Goal: Task Accomplishment & Management: Manage account settings

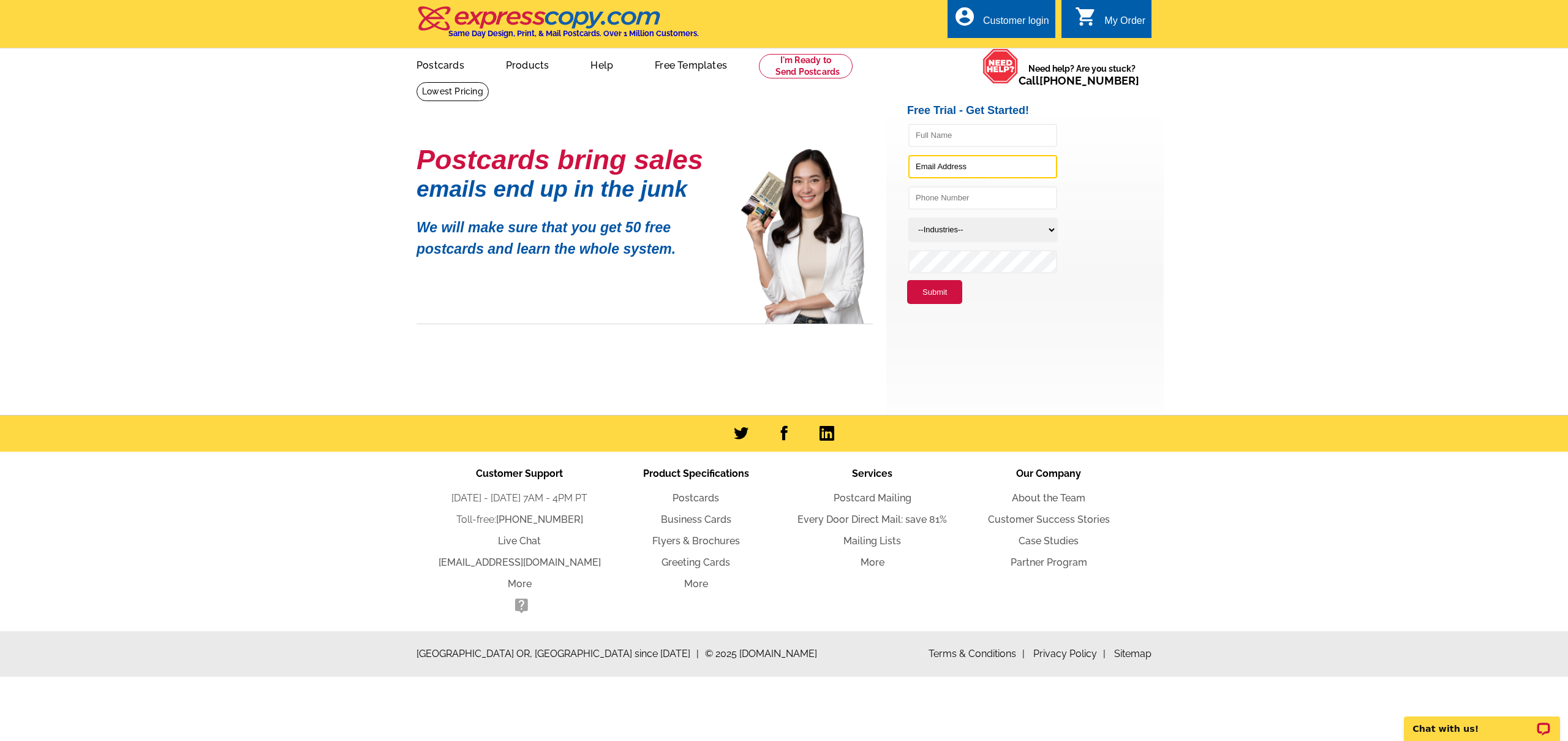
type input "[EMAIL_ADDRESS][DOMAIN_NAME]"
click at [1019, 27] on div "Customer login" at bounding box center [1016, 24] width 66 height 17
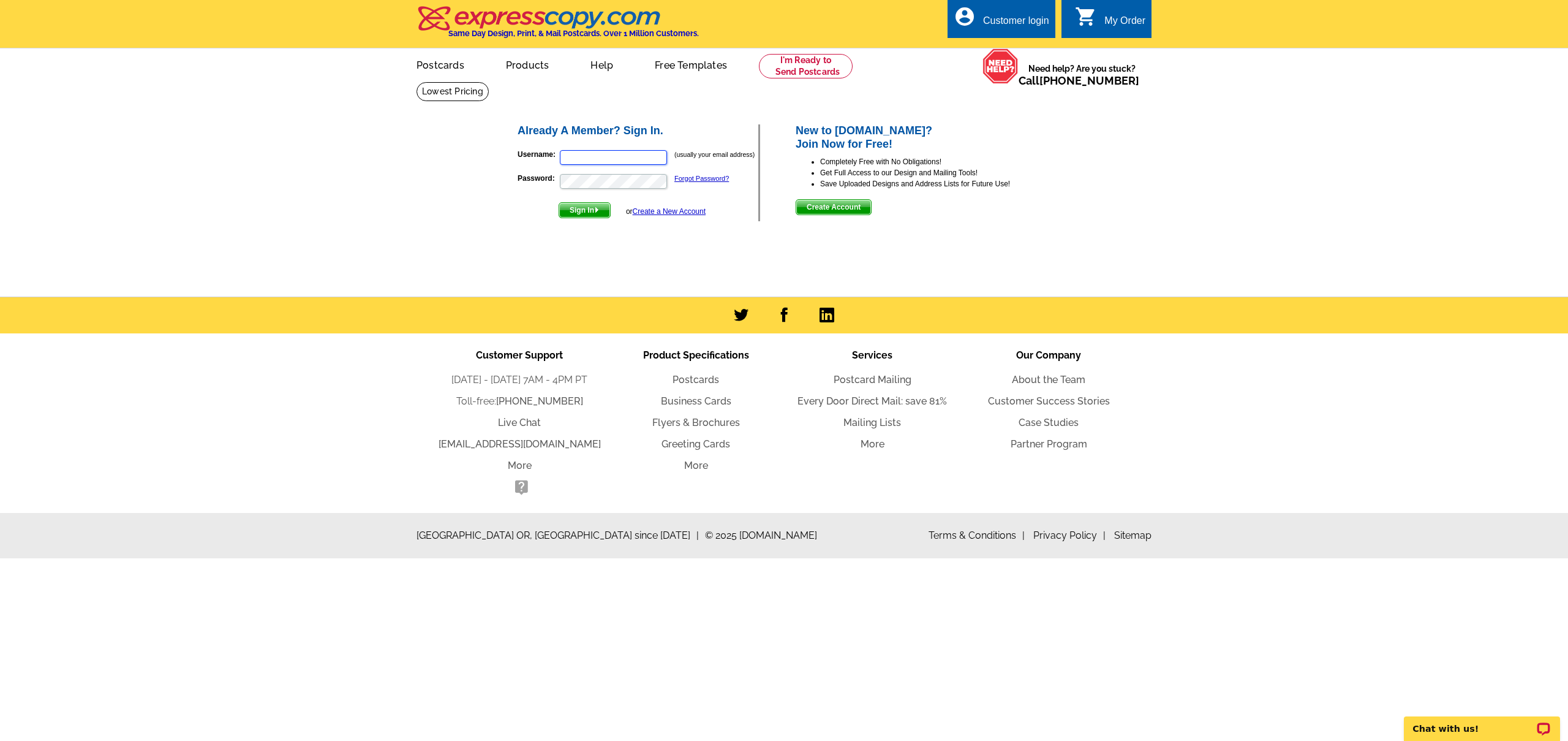
type input "[EMAIL_ADDRESS][DOMAIN_NAME]"
click at [594, 213] on span "Sign In" at bounding box center [584, 210] width 51 height 14
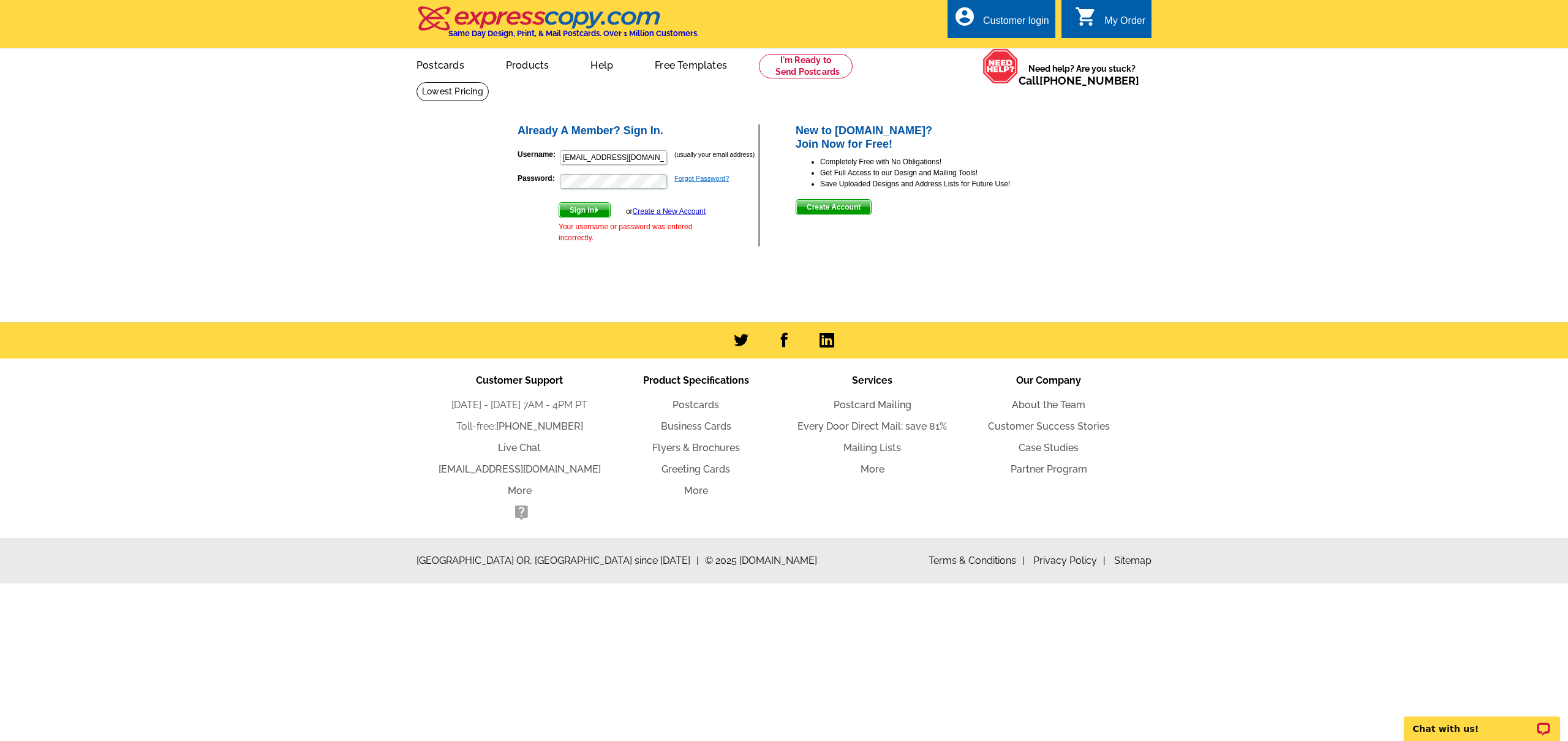
click at [711, 179] on link "Forgot Password?" at bounding box center [701, 178] width 54 height 7
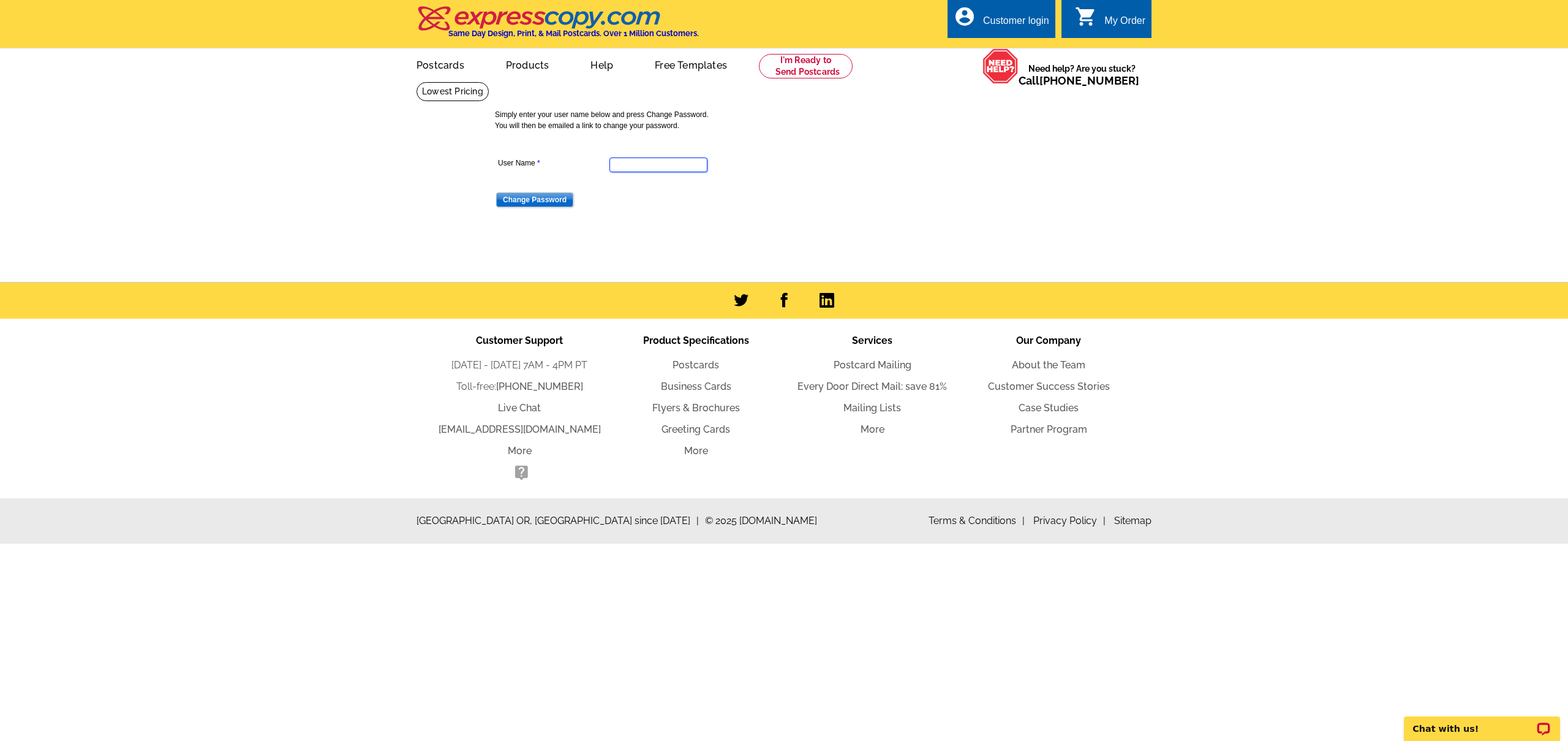
click at [655, 162] on input "User Name" at bounding box center [658, 165] width 98 height 14
click at [893, 136] on div "Simply enter your user name below and press Change Password. You will then be e…" at bounding box center [789, 166] width 594 height 133
click at [991, 20] on div "Customer login" at bounding box center [1016, 24] width 66 height 17
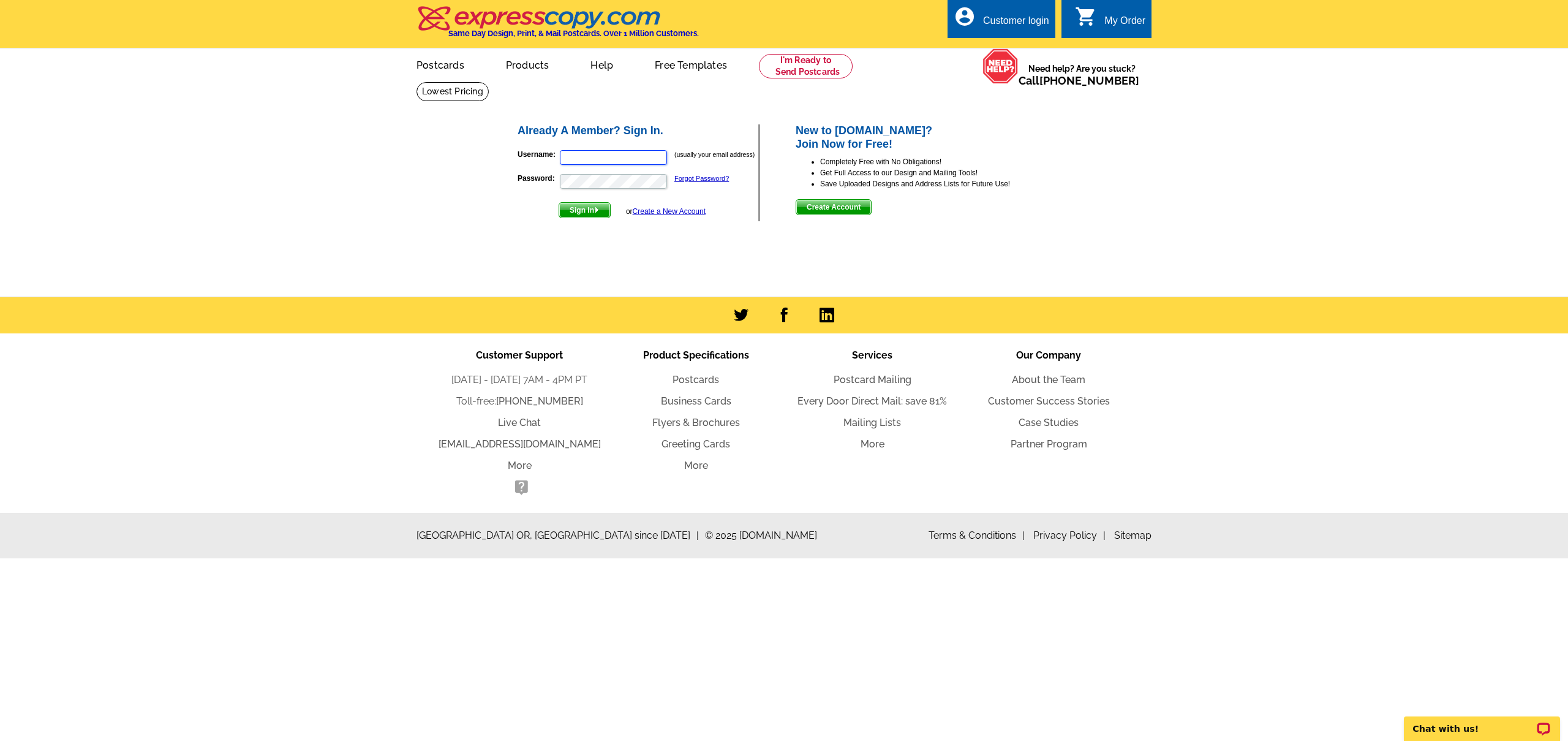
type input "[EMAIL_ADDRESS][DOMAIN_NAME]"
click at [581, 210] on span "Sign In" at bounding box center [584, 210] width 51 height 14
